Goal: Use online tool/utility: Use online tool/utility

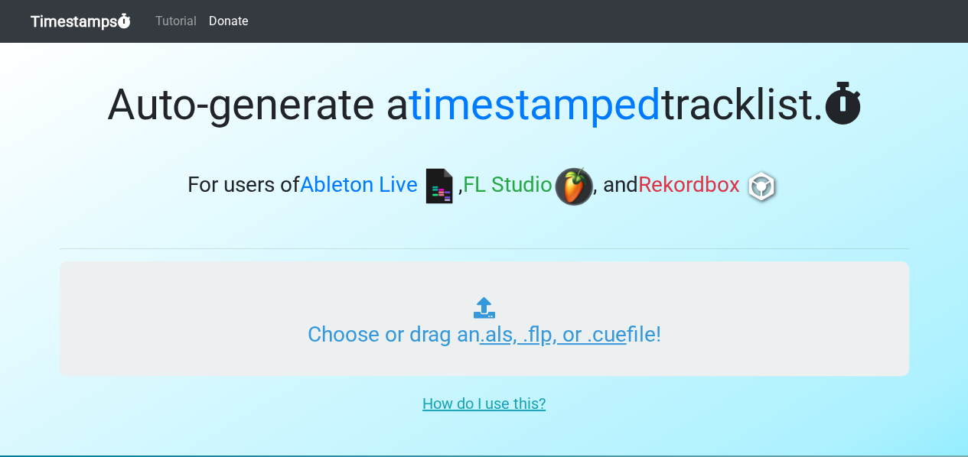
click at [552, 328] on input "Choose or drag an .als, .flp, or .cue file!" at bounding box center [484, 319] width 849 height 115
type input "C:\fakepath\History_Of_Dance_2000_July_Sunset_Recording.cue"
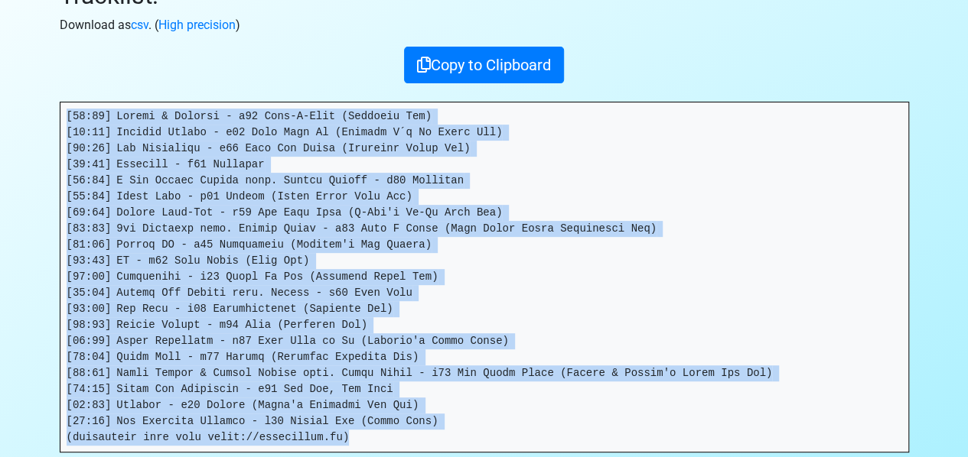
scroll to position [207, 0]
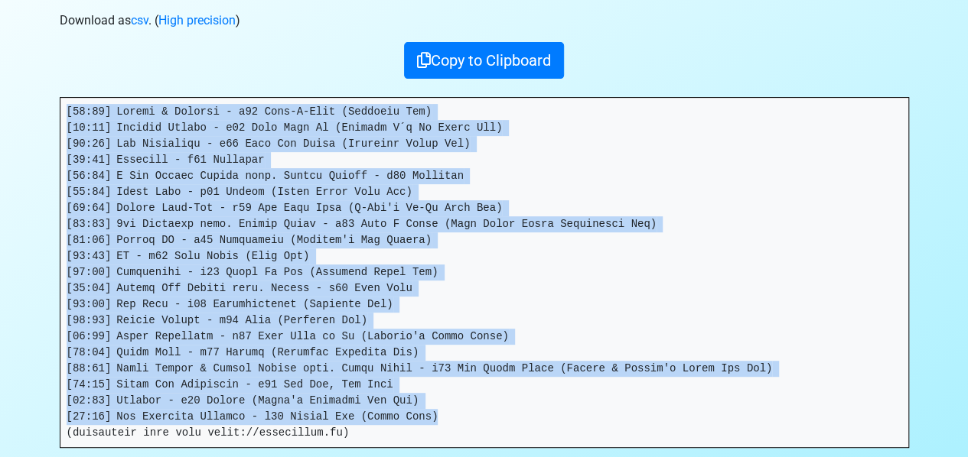
drag, startPoint x: 66, startPoint y: 316, endPoint x: 442, endPoint y: 412, distance: 388.5
click at [442, 412] on pre at bounding box center [483, 273] width 847 height 350
copy pre "[93:04] Loremi & Dolorsi - a67 Cons-A-Elit (Seddoeiu Tem) [74:15] Incidid Utlab…"
